Goal: Task Accomplishment & Management: Use online tool/utility

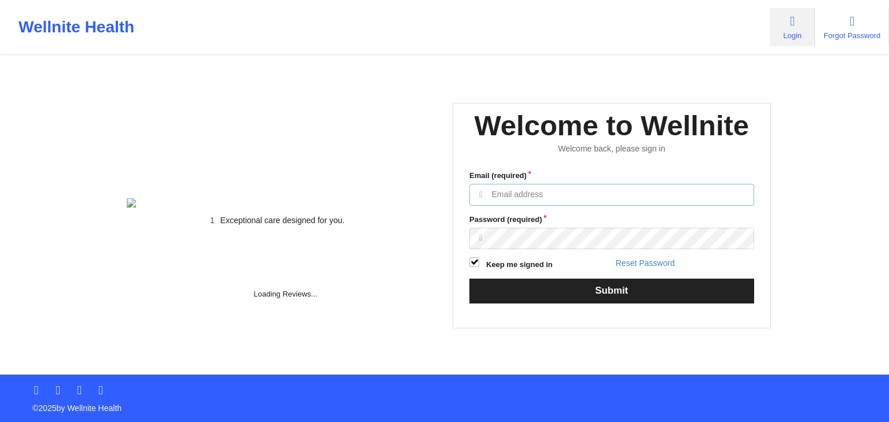
click at [533, 206] on input "Email (required)" at bounding box center [611, 195] width 285 height 22
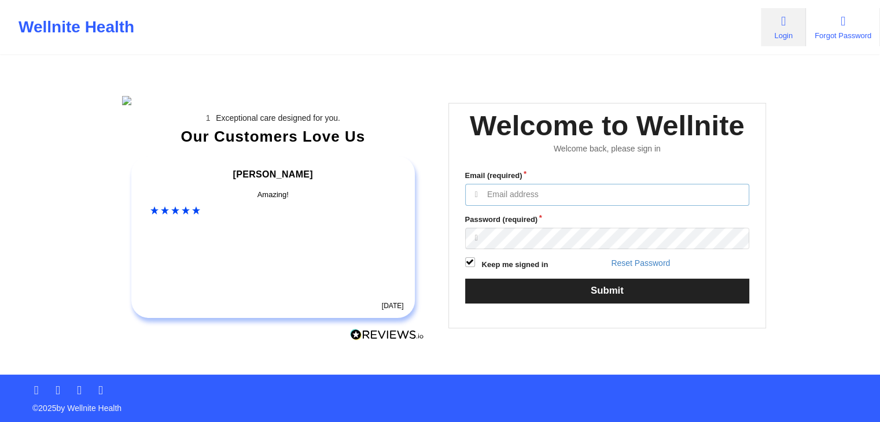
click at [505, 206] on input "Email (required)" at bounding box center [607, 195] width 285 height 22
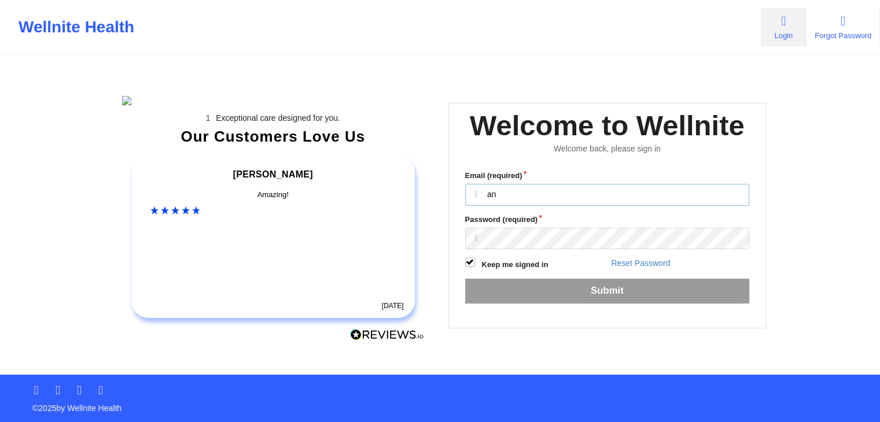
type input "[EMAIL_ADDRESS][DOMAIN_NAME]"
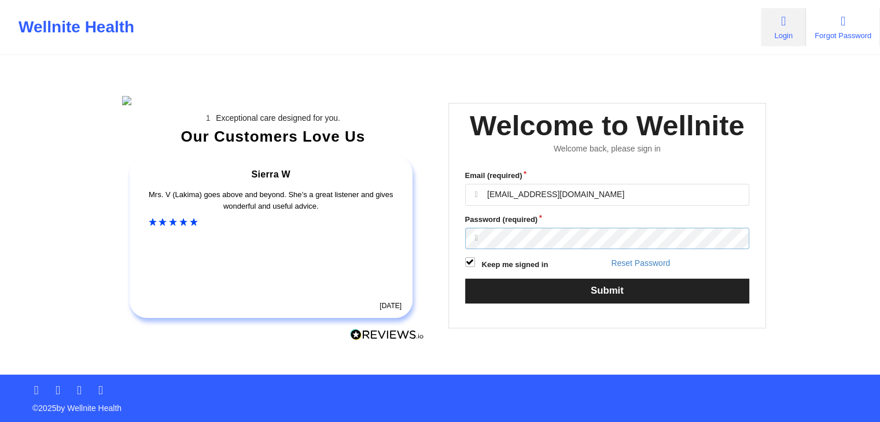
click at [465, 279] on button "Submit" at bounding box center [607, 291] width 285 height 25
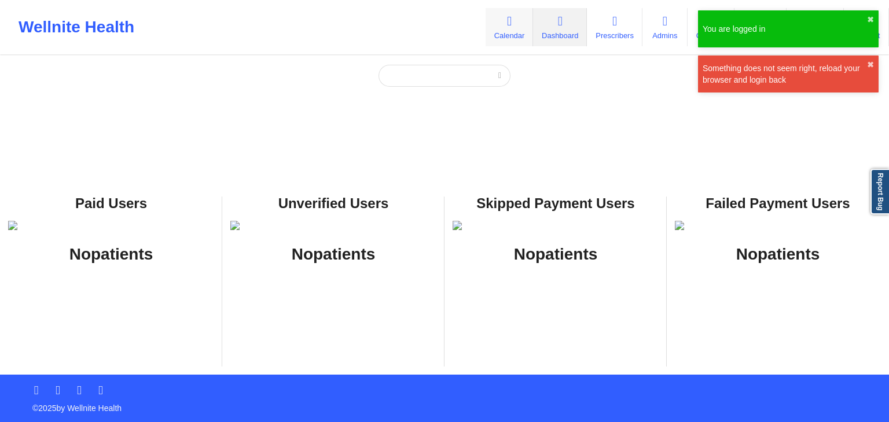
click at [496, 39] on link "Calendar" at bounding box center [508, 27] width 47 height 38
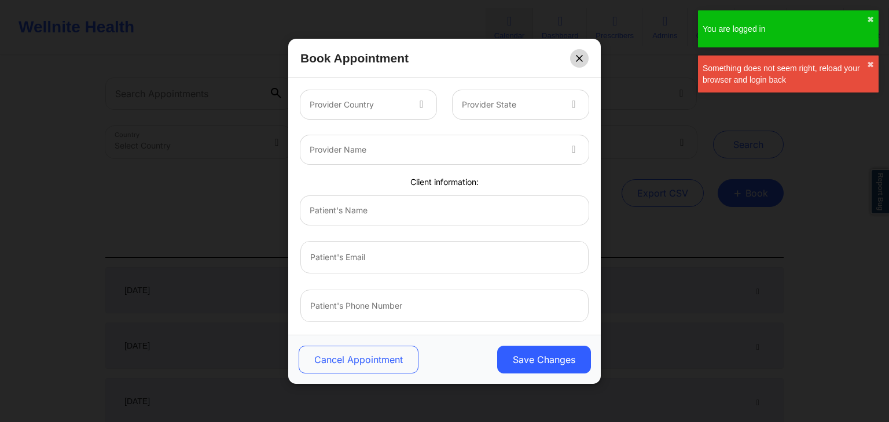
click at [583, 56] on button at bounding box center [579, 58] width 19 height 19
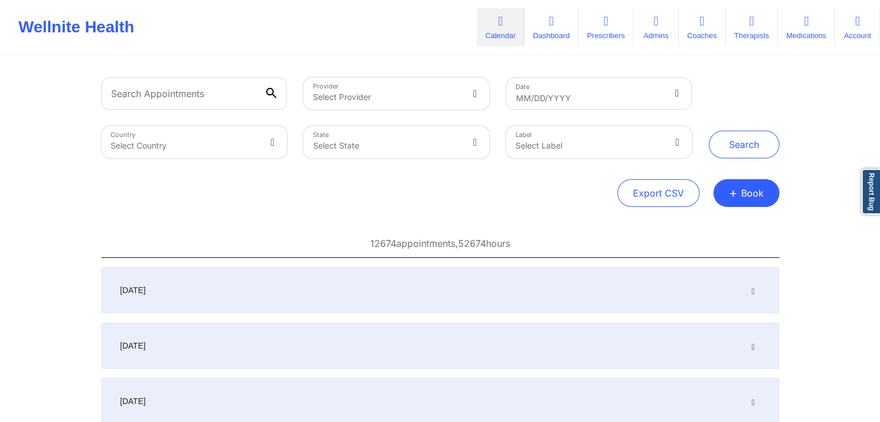
click at [527, 204] on div "Export CSV + Book" at bounding box center [440, 193] width 678 height 28
click at [643, 201] on button "Export CSV" at bounding box center [658, 193] width 82 height 28
select select "2025-6"
select select "2025-7"
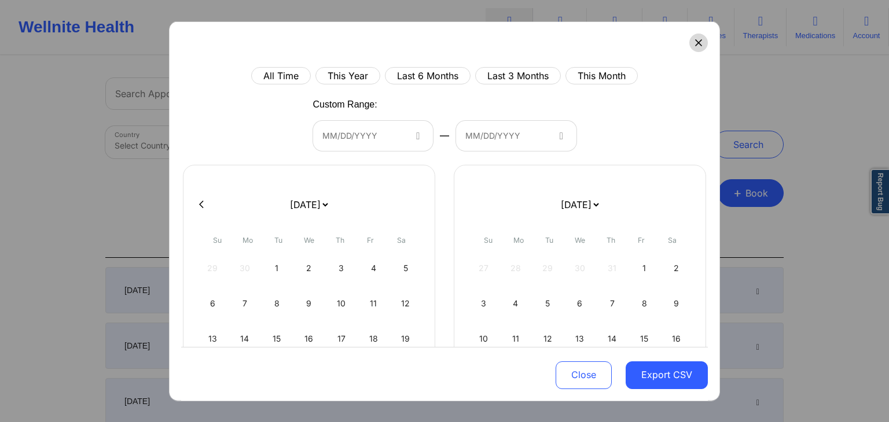
click at [695, 44] on icon at bounding box center [698, 42] width 7 height 7
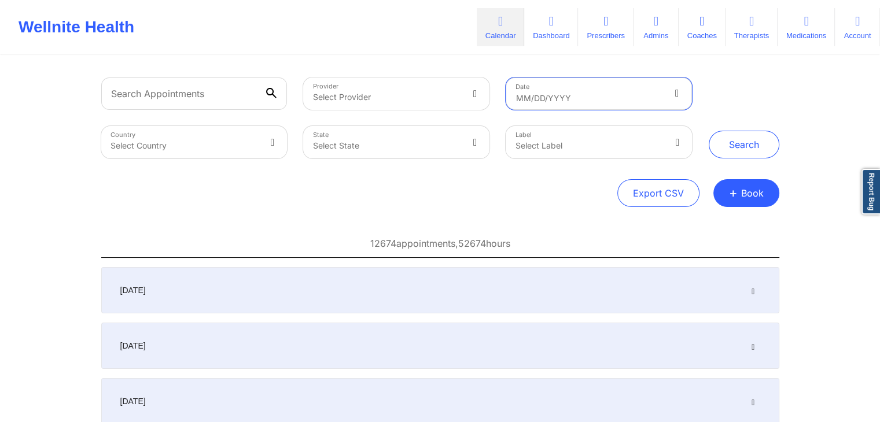
click at [546, 93] on input "text" at bounding box center [599, 94] width 186 height 32
select select "2025-6"
select select "2025-7"
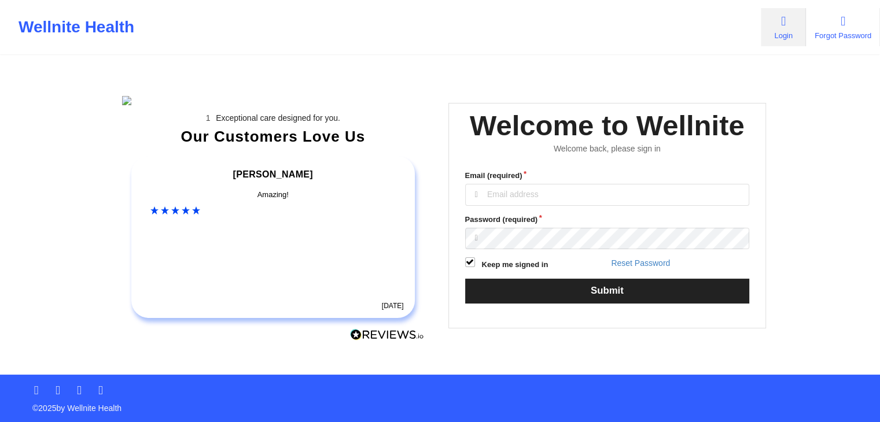
click at [543, 144] on div "Welcome to Wellnite" at bounding box center [607, 126] width 275 height 36
click at [544, 206] on input "Email (required)" at bounding box center [607, 195] width 285 height 22
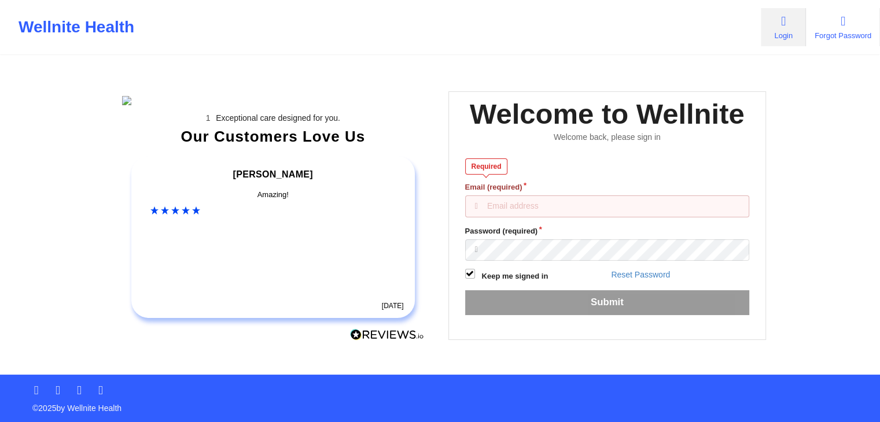
click at [518, 220] on div "Welcome to Wellnite Welcome back, please sign in Required Email (required) Pass…" at bounding box center [607, 215] width 318 height 249
click at [488, 68] on div "Exceptional care designed for you. Our Customers Love Us Alexandra C Amazing! 5…" at bounding box center [440, 187] width 668 height 375
